Goal: Task Accomplishment & Management: Complete application form

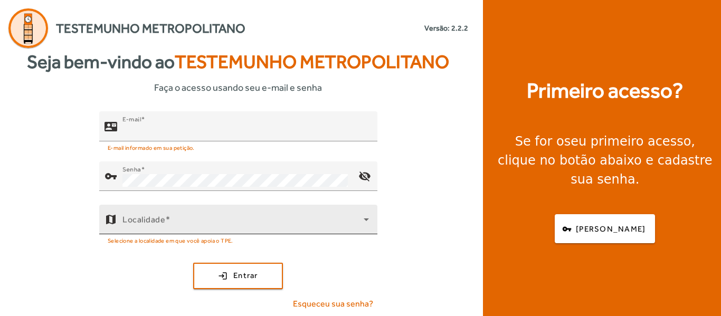
type input "**********"
click at [262, 227] on span at bounding box center [242, 223] width 241 height 13
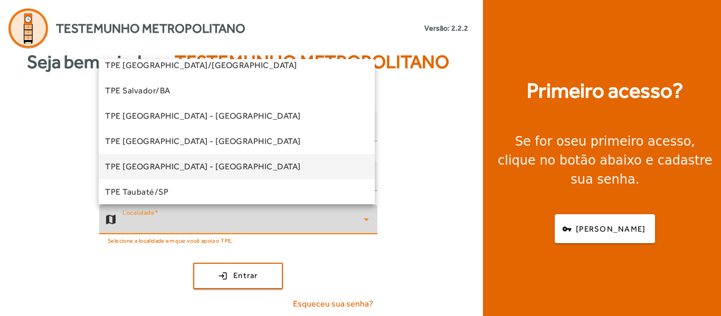
scroll to position [264, 0]
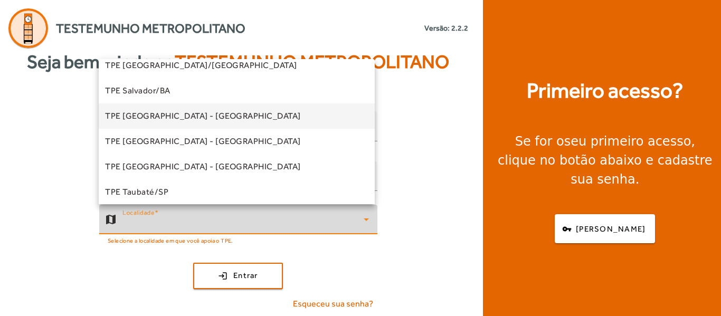
click at [256, 115] on mat-option "TPE [GEOGRAPHIC_DATA] - [GEOGRAPHIC_DATA]" at bounding box center [237, 115] width 276 height 25
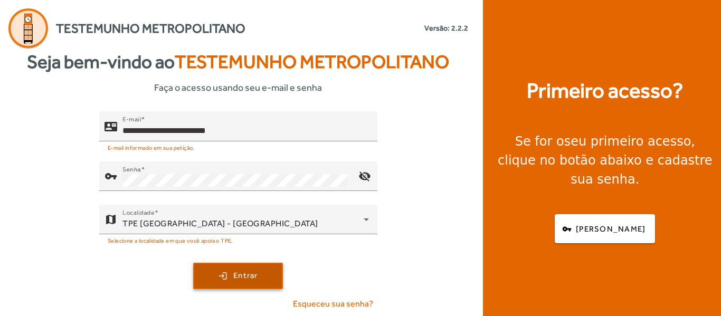
click at [262, 268] on span "submit" at bounding box center [238, 275] width 88 height 25
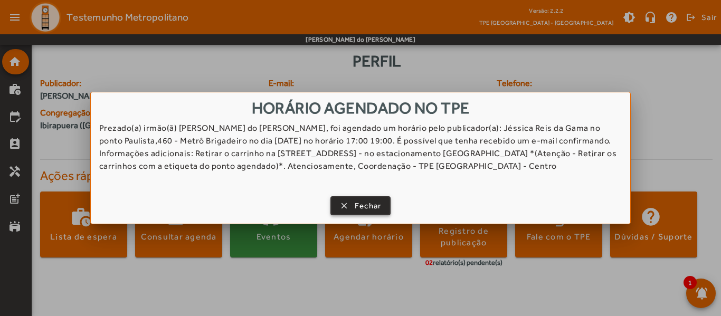
click at [354, 209] on span "button" at bounding box center [360, 205] width 59 height 25
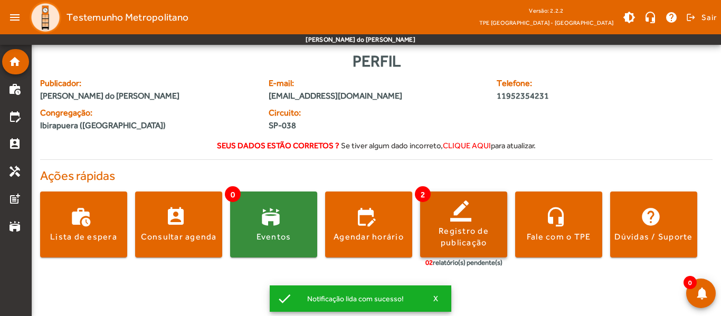
click at [451, 213] on span at bounding box center [463, 224] width 87 height 25
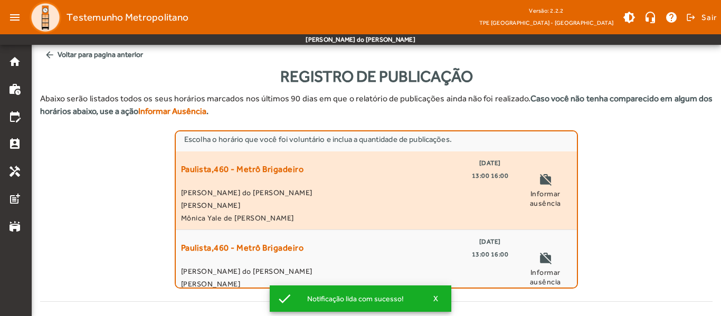
click at [301, 185] on div "Paulista,460 - Metrô Brigadeiro [DATE] 13:00 16:00 [PERSON_NAME]" at bounding box center [344, 191] width 327 height 68
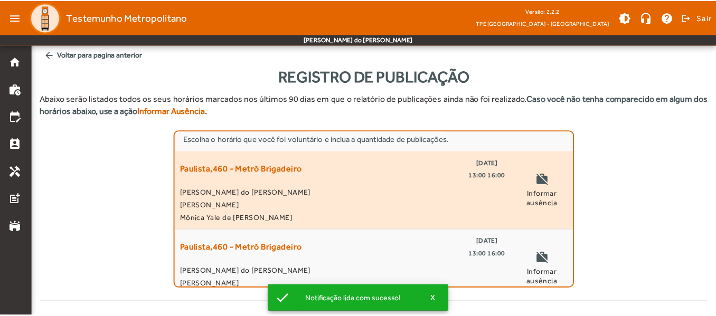
scroll to position [266, 0]
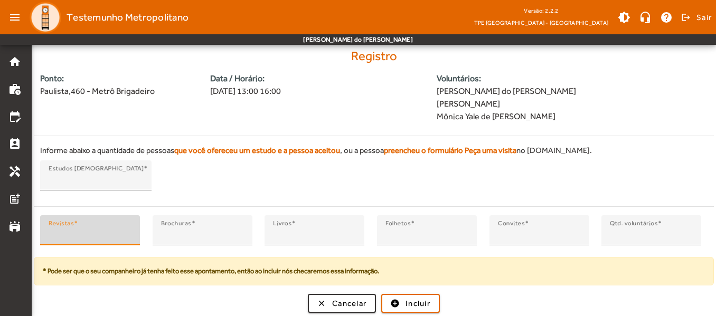
click at [103, 230] on input "*" at bounding box center [90, 234] width 83 height 13
type input "*"
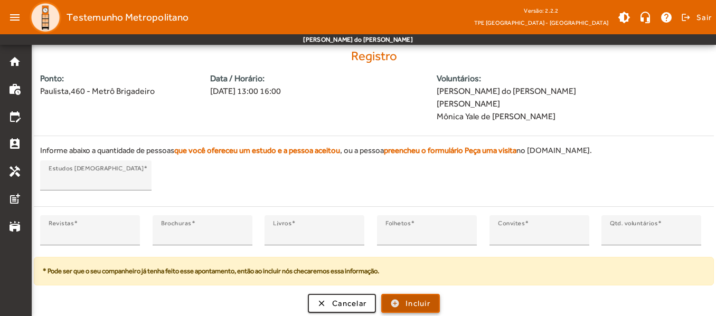
click at [423, 304] on span "Incluir" at bounding box center [417, 304] width 25 height 12
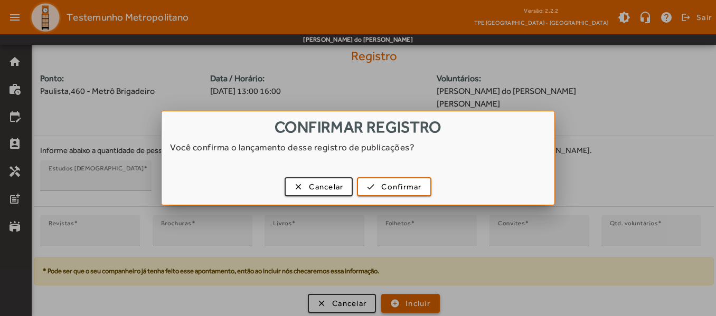
scroll to position [0, 0]
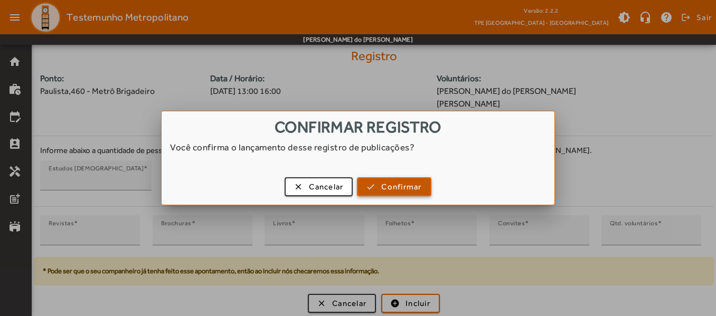
click at [380, 184] on span "button" at bounding box center [394, 186] width 72 height 25
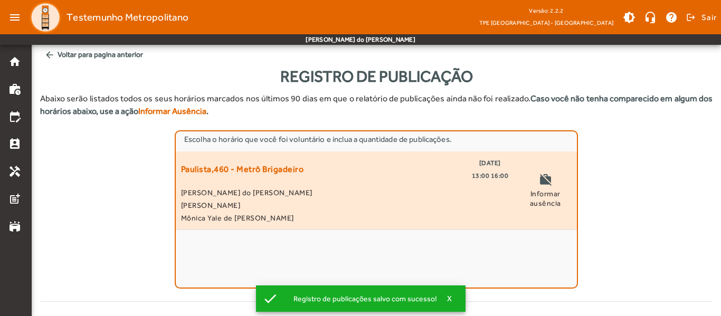
click at [291, 196] on span "[PERSON_NAME] do [PERSON_NAME]" at bounding box center [344, 192] width 327 height 13
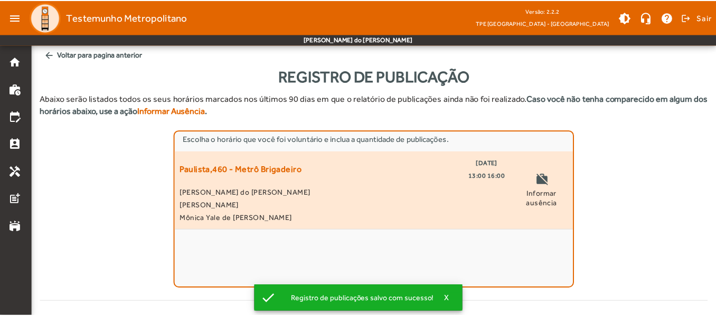
scroll to position [266, 0]
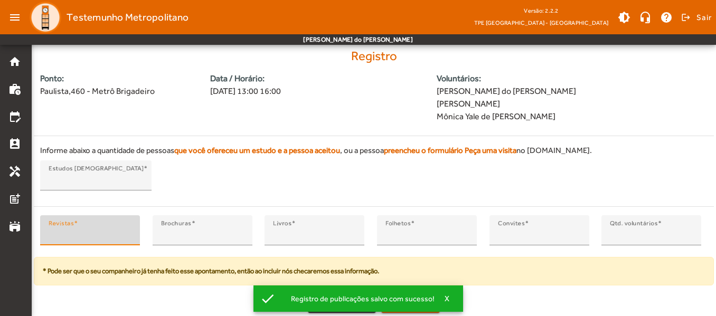
click at [99, 228] on input "*" at bounding box center [90, 234] width 83 height 13
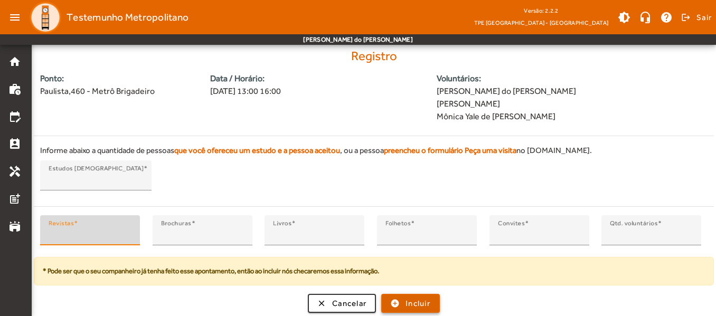
type input "*"
click at [406, 303] on span "Incluir" at bounding box center [417, 304] width 25 height 12
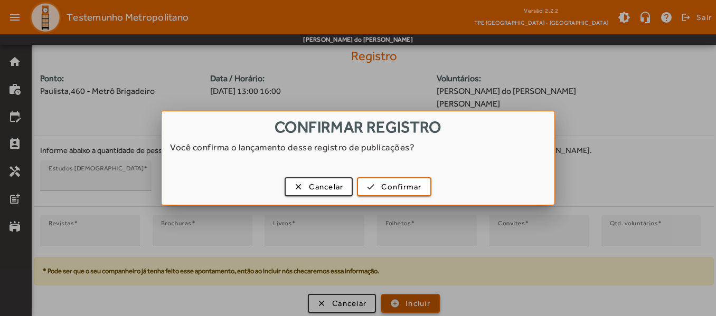
scroll to position [0, 0]
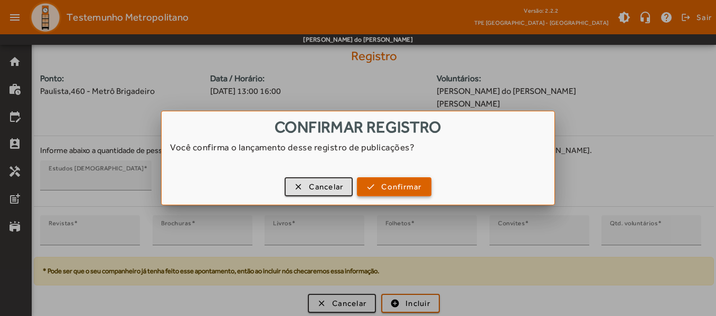
click at [395, 185] on span "Confirmar" at bounding box center [401, 187] width 40 height 12
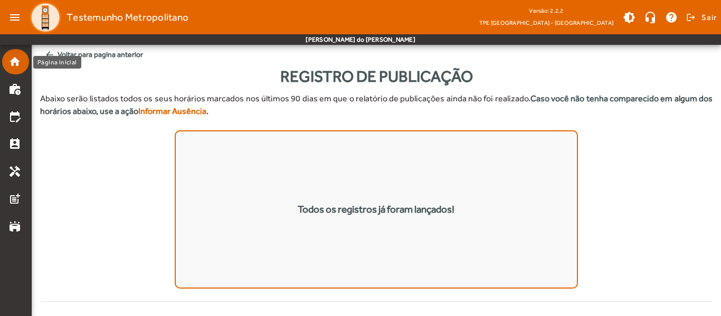
click at [10, 59] on mat-icon "home" at bounding box center [14, 61] width 13 height 13
